Goal: Information Seeking & Learning: Learn about a topic

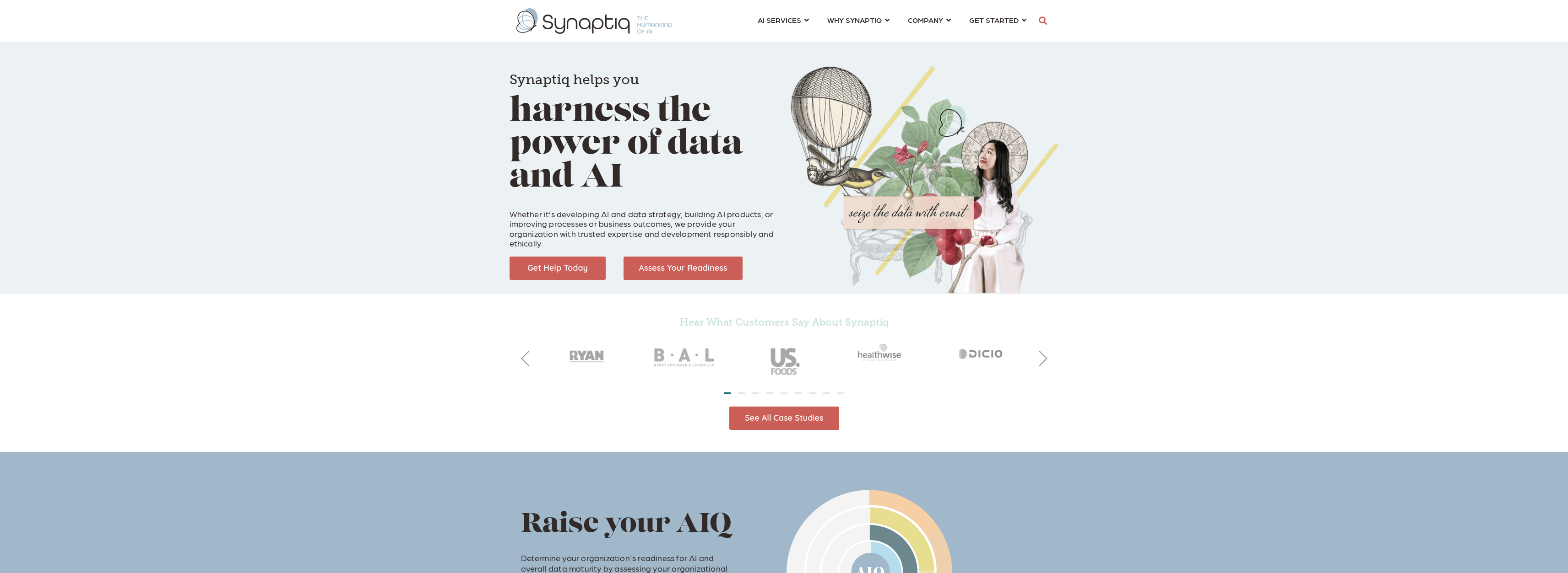
scroll to position [0, 4]
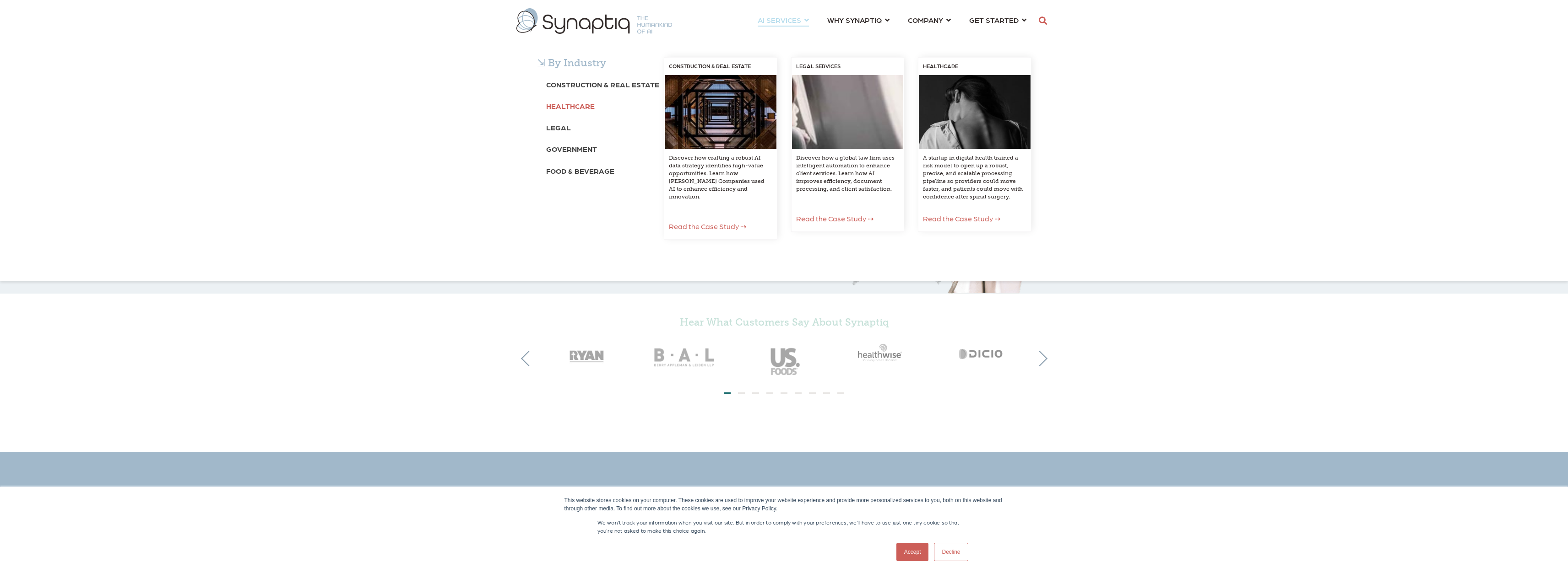
click at [592, 103] on b "Healthcare" at bounding box center [570, 106] width 49 height 9
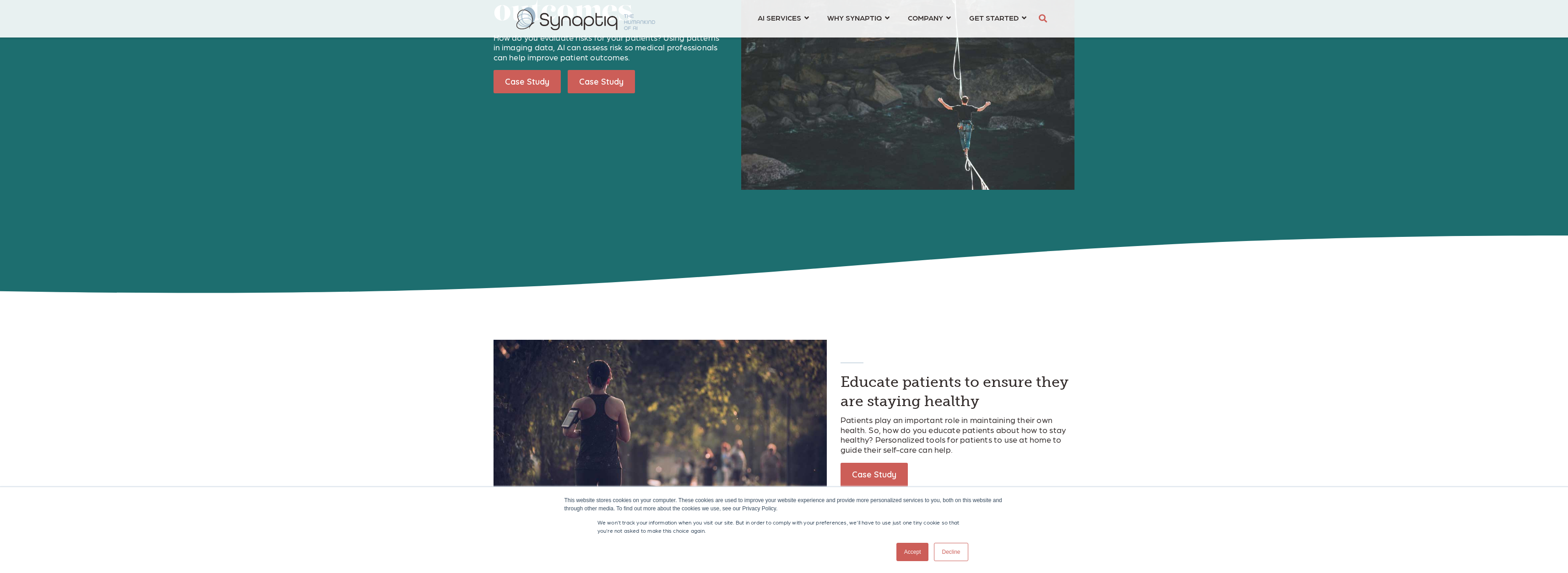
scroll to position [960, 0]
